Goal: Information Seeking & Learning: Learn about a topic

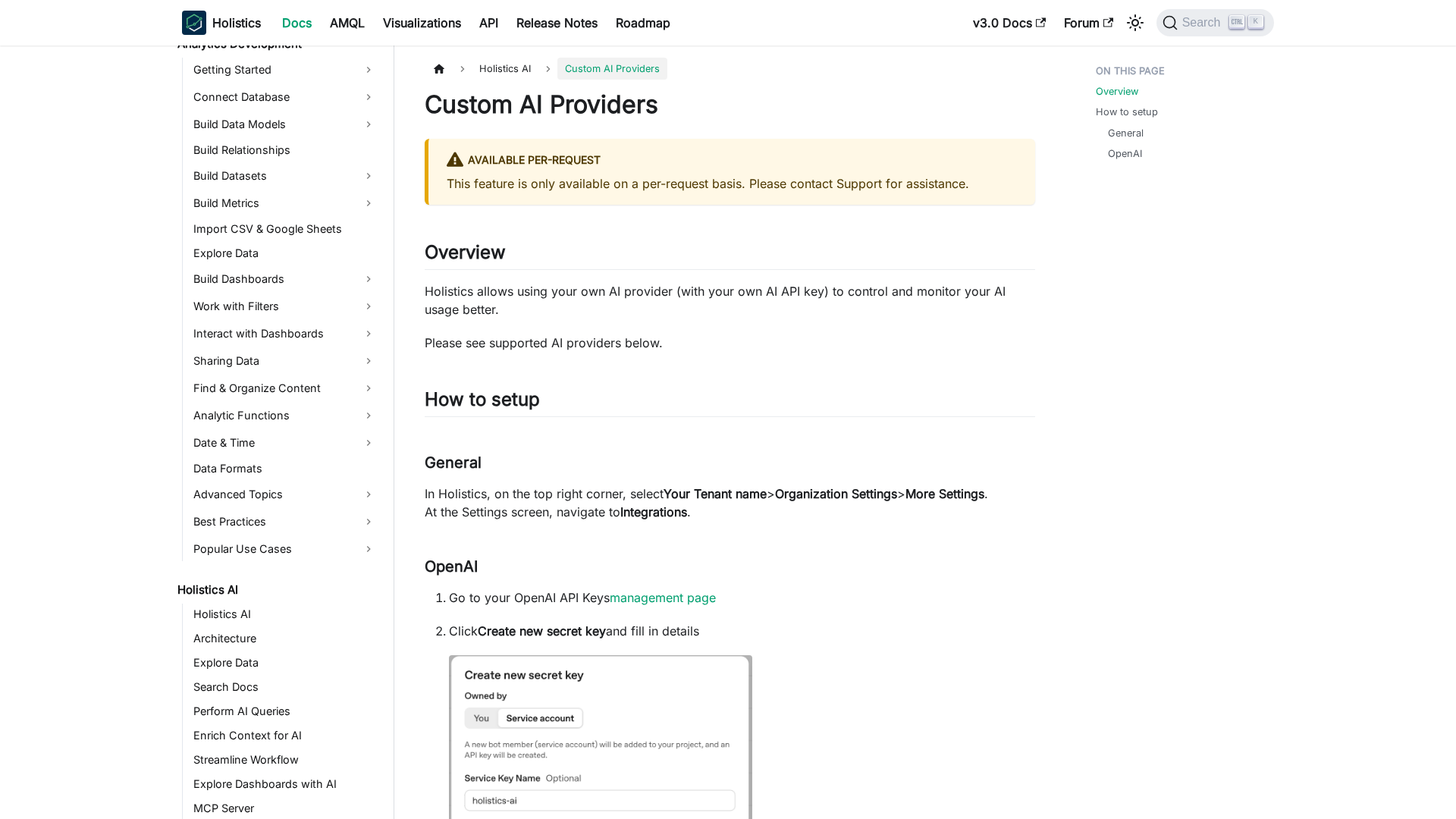
scroll to position [428, 0]
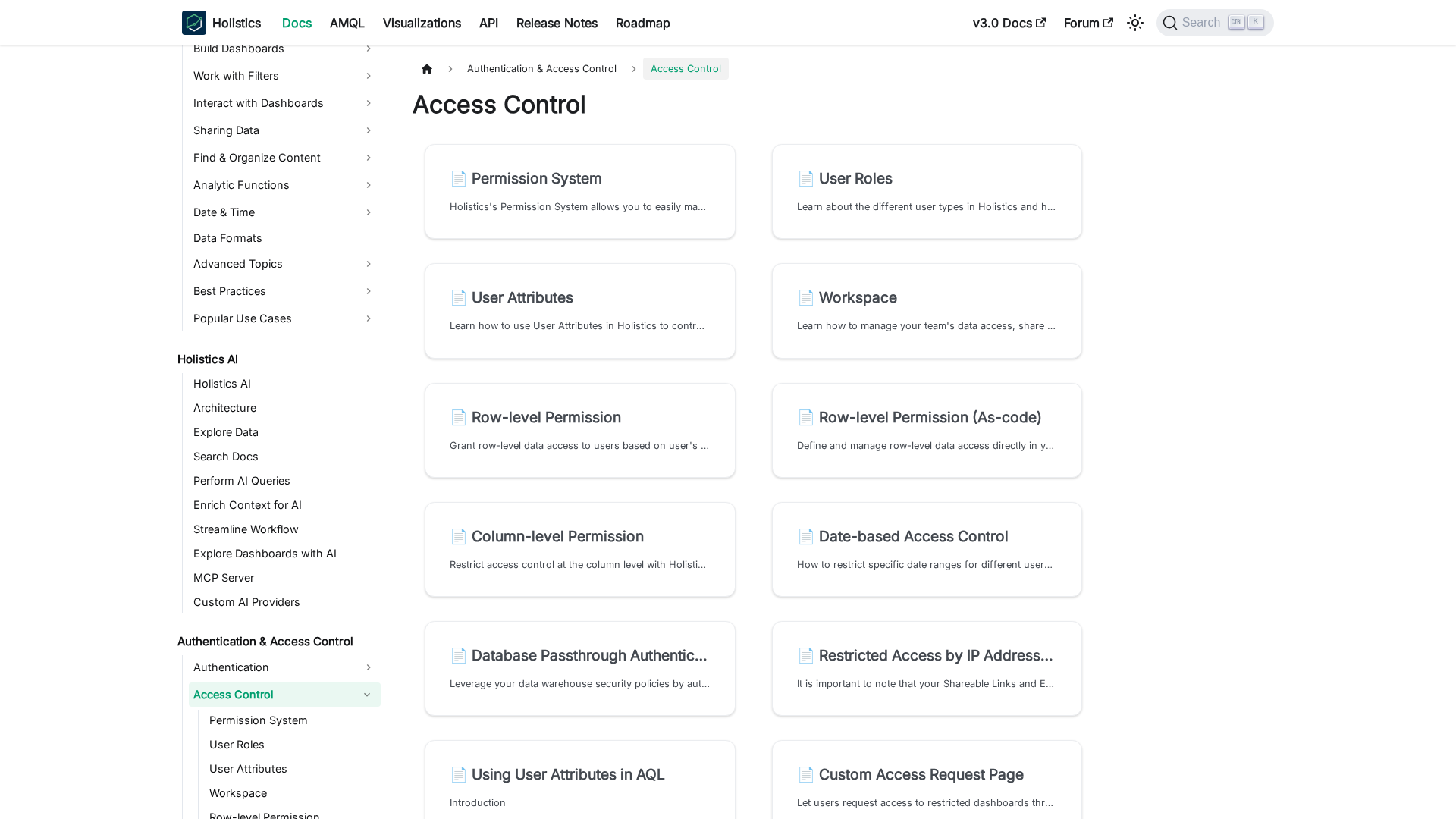
scroll to position [521, 0]
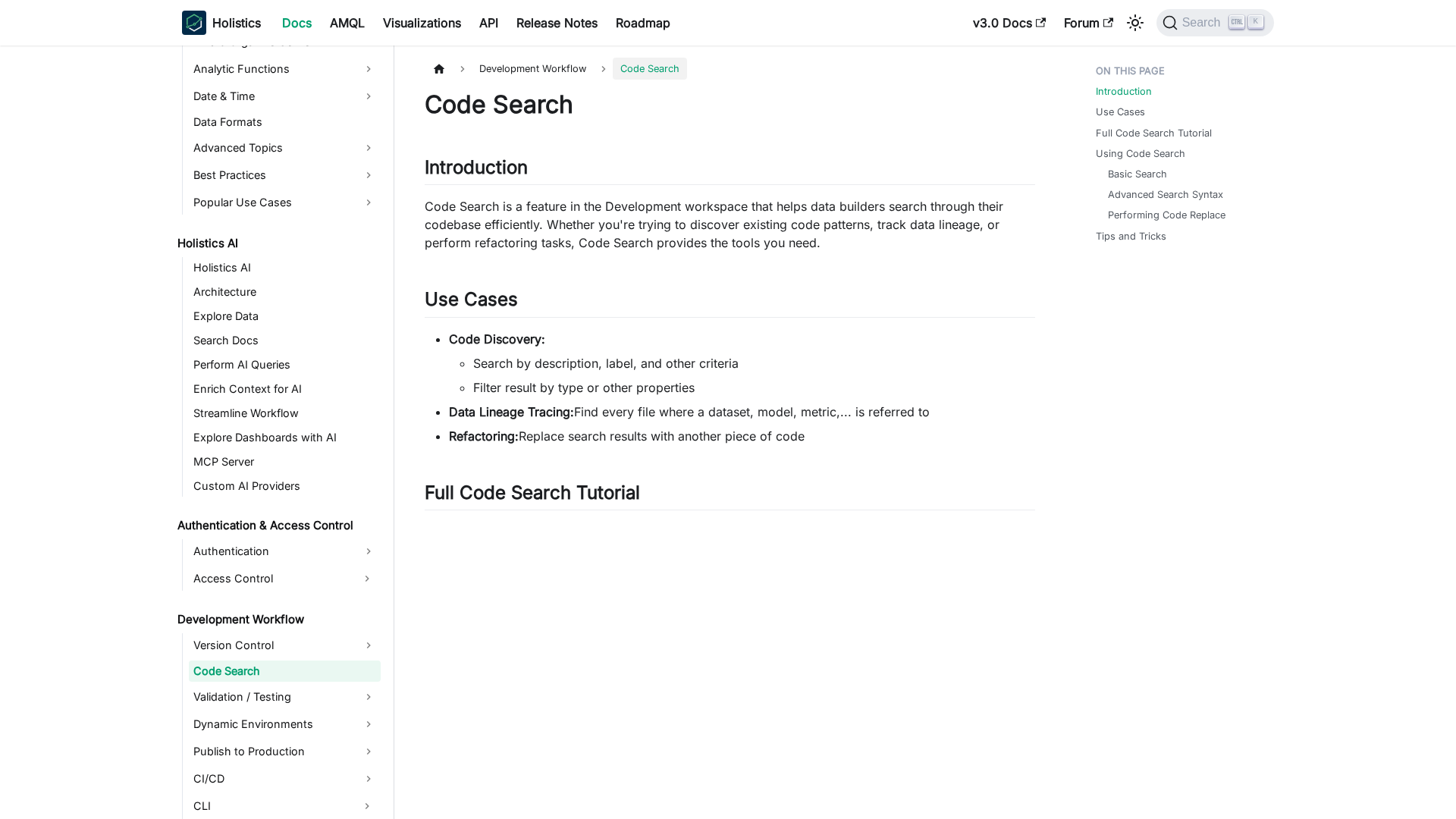
scroll to position [612, 0]
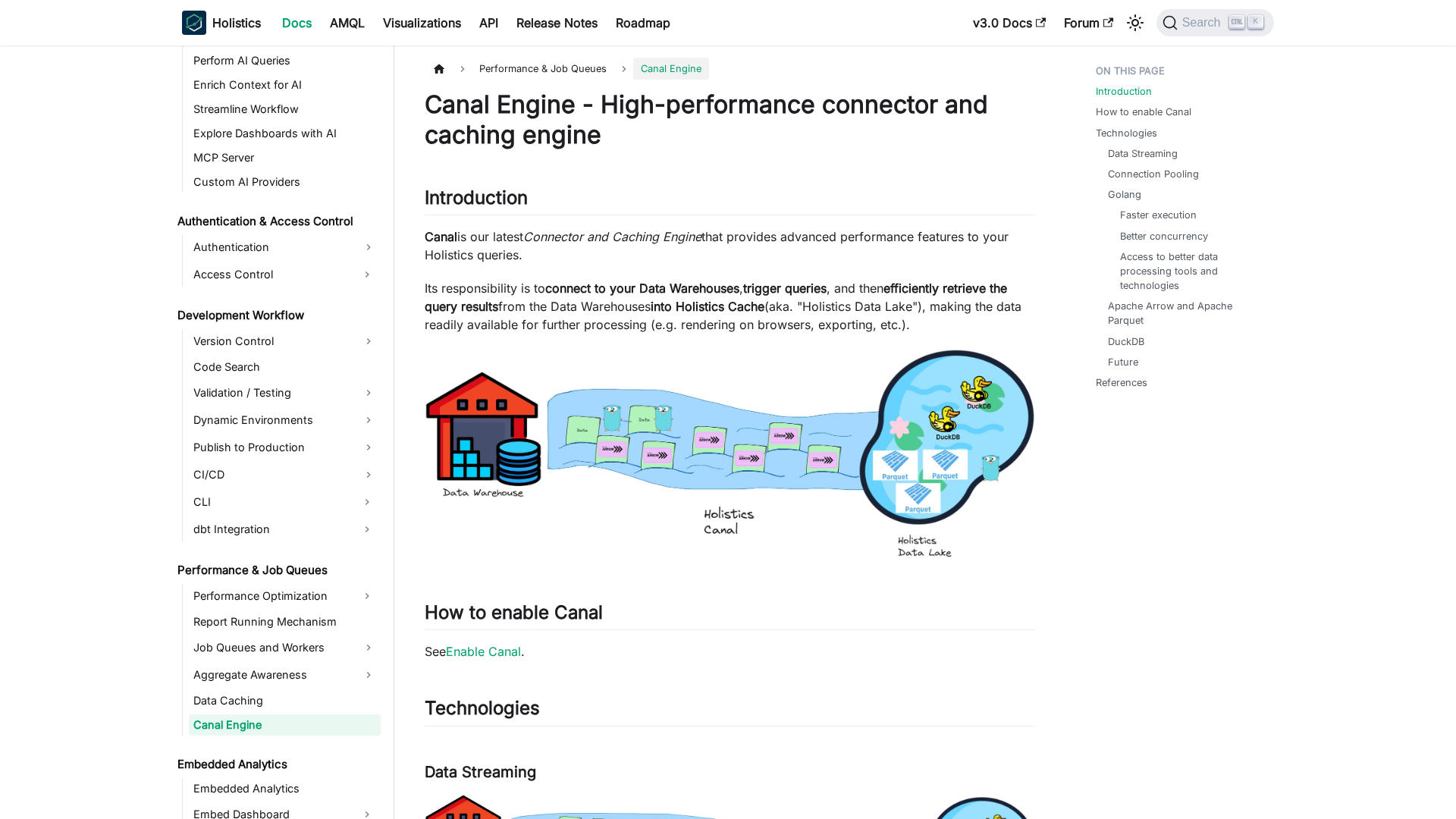
scroll to position [970, 0]
